Goal: Task Accomplishment & Management: Manage account settings

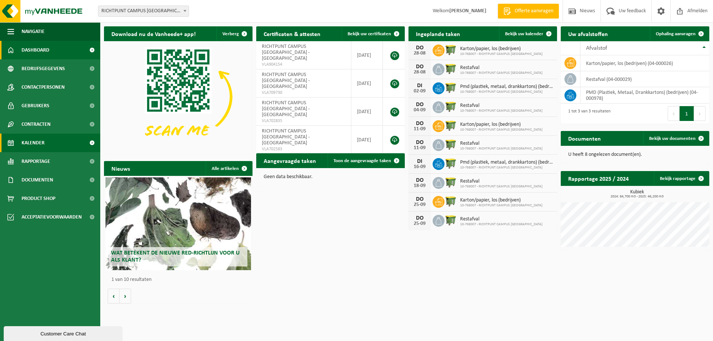
click at [29, 143] on span "Kalender" at bounding box center [33, 143] width 23 height 19
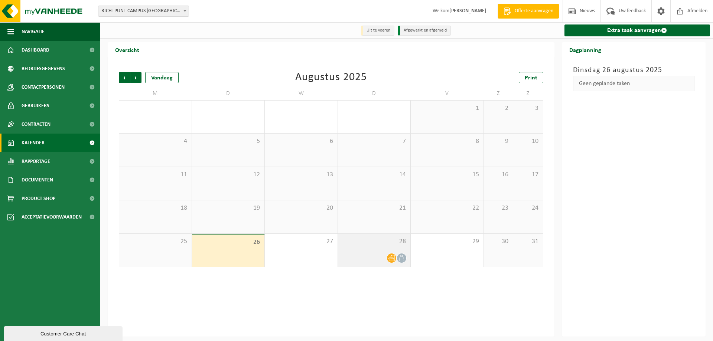
click at [393, 259] on icon at bounding box center [391, 258] width 6 height 6
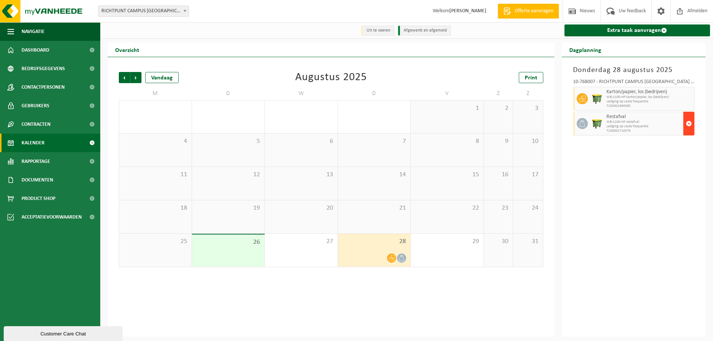
click at [685, 122] on button "button" at bounding box center [688, 124] width 11 height 24
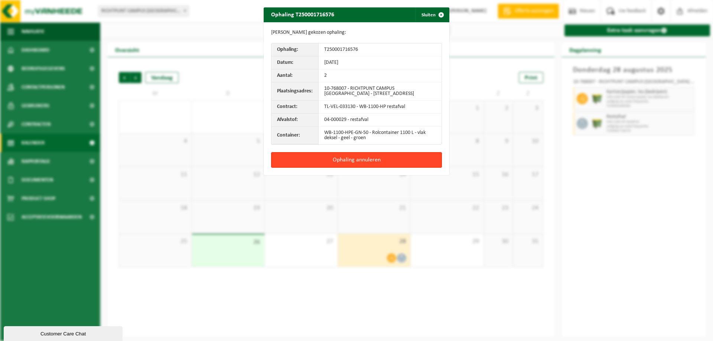
click at [367, 162] on button "Ophaling annuleren" at bounding box center [356, 160] width 171 height 16
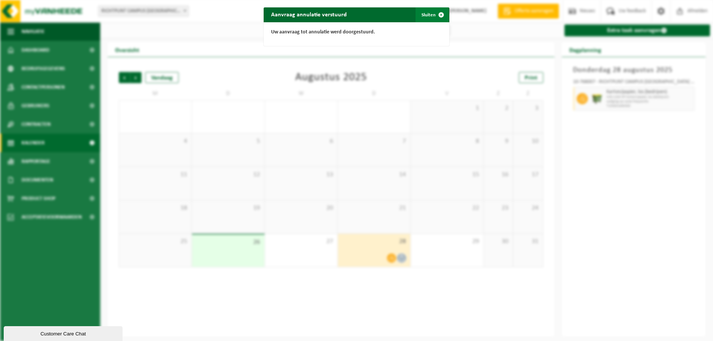
click at [424, 13] on button "Sluiten" at bounding box center [432, 14] width 33 height 15
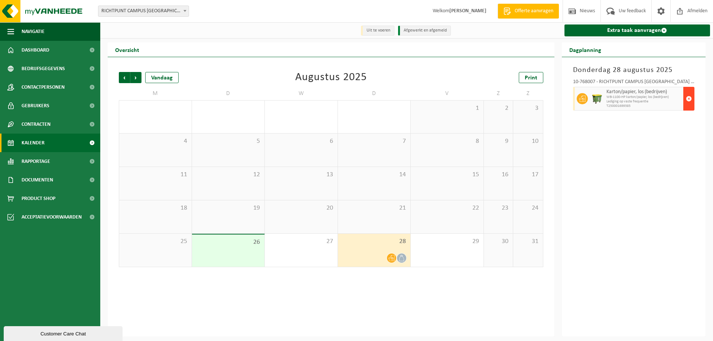
click at [691, 98] on span "button" at bounding box center [689, 98] width 6 height 15
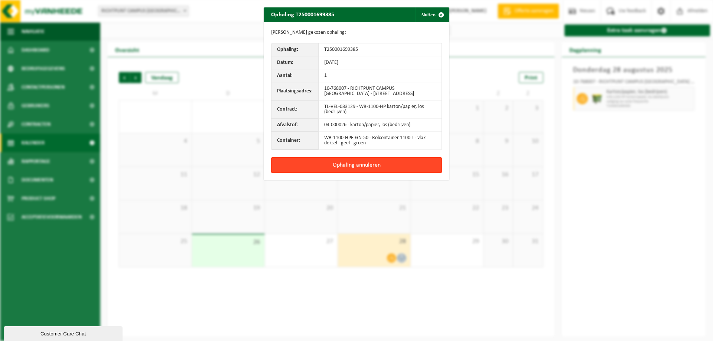
click at [346, 164] on button "Ophaling annuleren" at bounding box center [356, 165] width 171 height 16
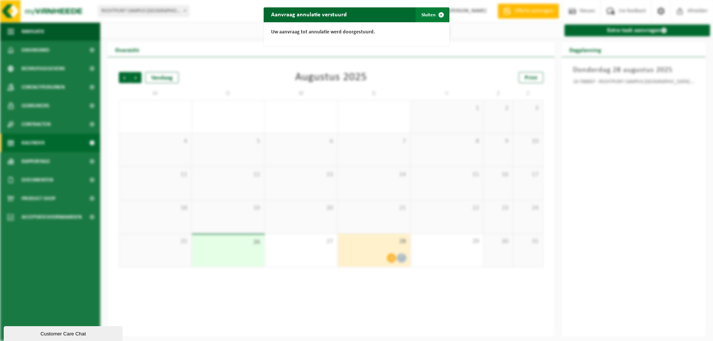
click at [425, 14] on button "Sluiten" at bounding box center [432, 14] width 33 height 15
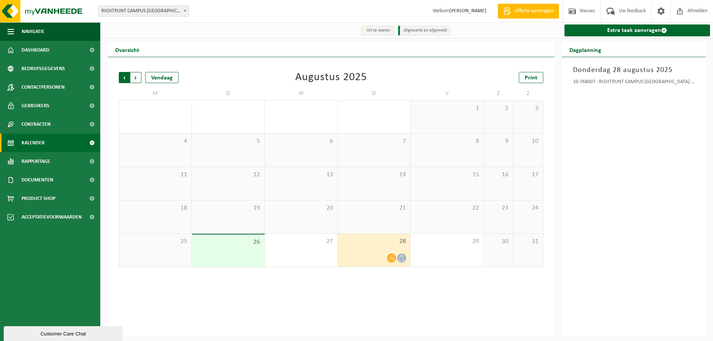
click at [135, 78] on span "Volgende" at bounding box center [135, 77] width 11 height 11
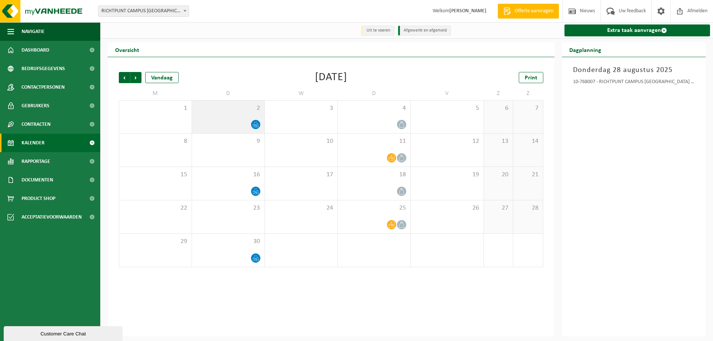
click at [255, 123] on icon at bounding box center [256, 124] width 6 height 6
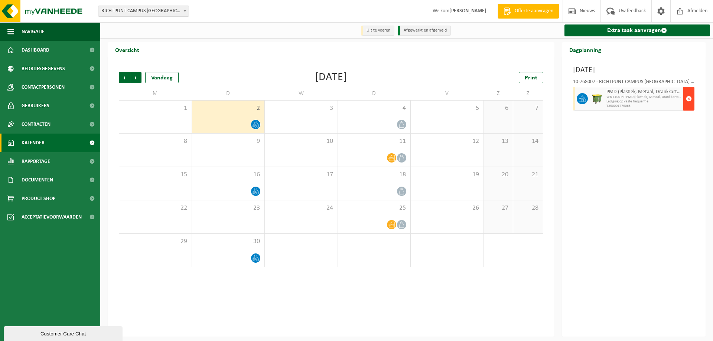
click at [690, 97] on span "button" at bounding box center [689, 98] width 6 height 15
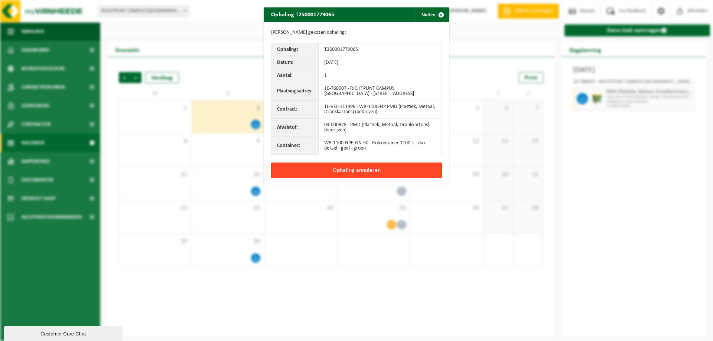
click at [370, 171] on button "Ophaling annuleren" at bounding box center [356, 171] width 171 height 16
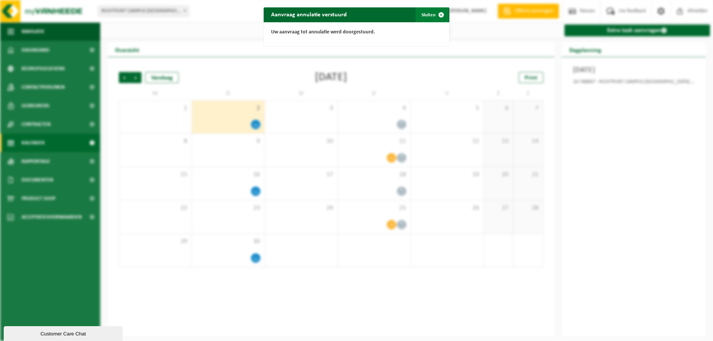
click at [428, 15] on button "Sluiten" at bounding box center [432, 14] width 33 height 15
